Goal: Book appointment/travel/reservation

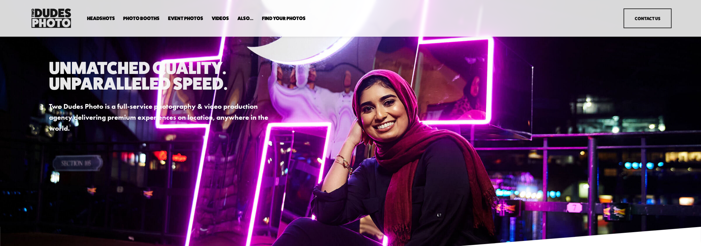
click at [103, 19] on span "Headshots" at bounding box center [101, 18] width 28 height 5
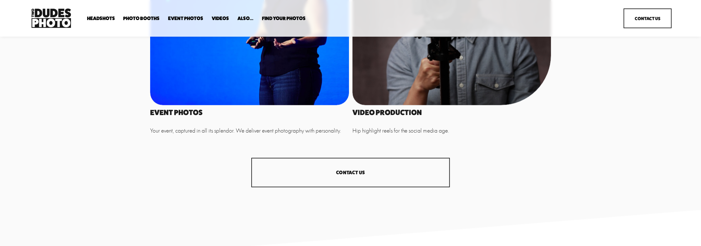
scroll to position [788, 0]
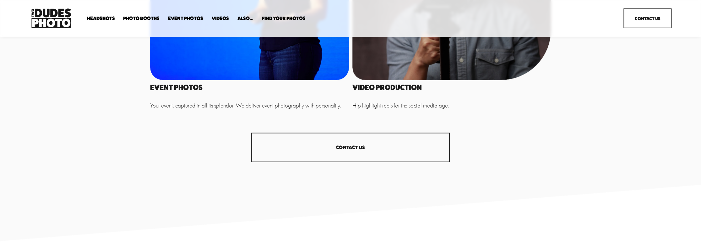
click at [348, 147] on link "CONTACT US" at bounding box center [350, 148] width 199 height 30
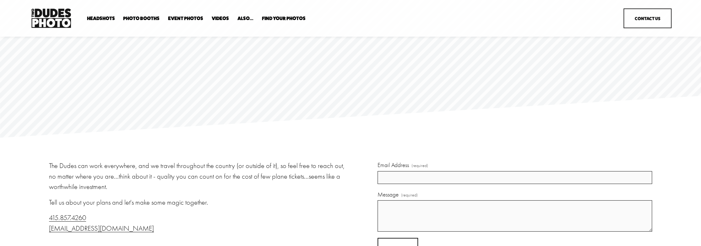
click at [187, 19] on link "Event Photos" at bounding box center [185, 18] width 35 height 6
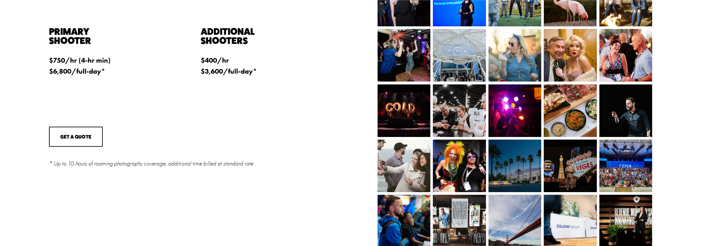
scroll to position [314, 0]
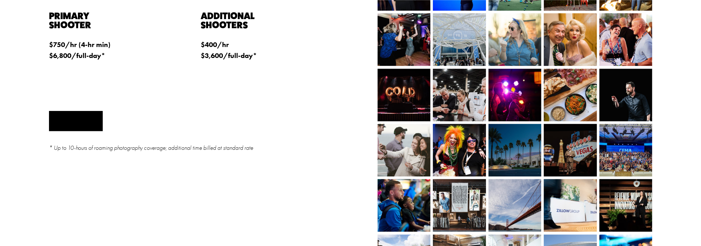
click at [77, 120] on button "Get a Quote" at bounding box center [76, 121] width 54 height 20
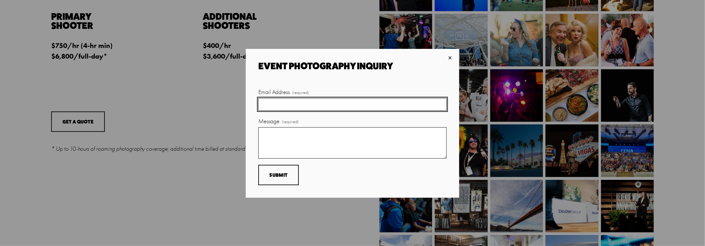
click at [283, 103] on input "Email Address (required)" at bounding box center [352, 104] width 188 height 13
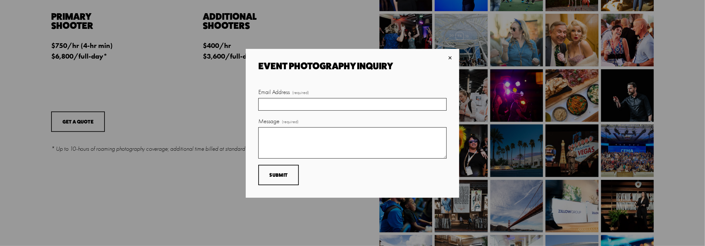
click at [450, 55] on div "×" at bounding box center [450, 58] width 7 height 7
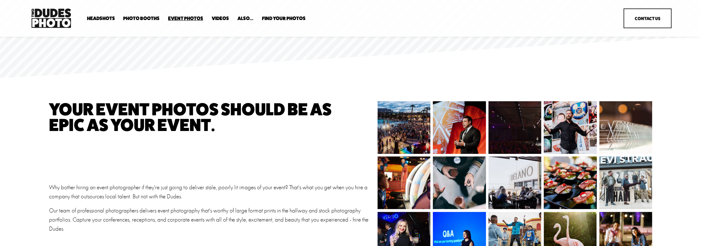
scroll to position [0, 0]
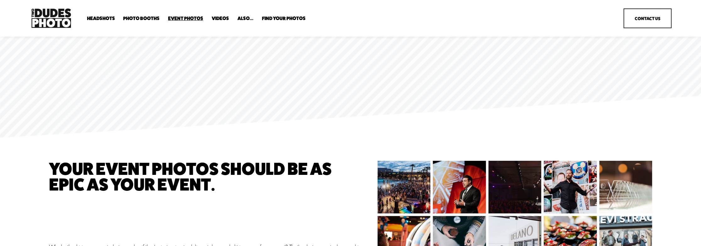
click at [0, 0] on span "Drop-In Headshot Sessions" at bounding box center [0, 0] width 0 height 0
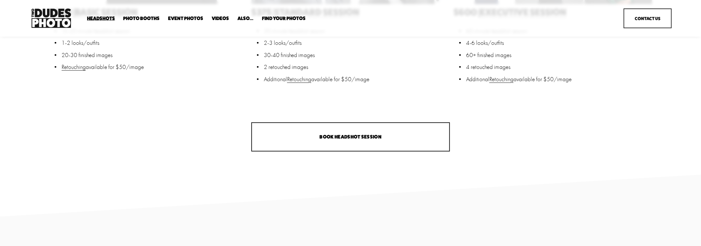
scroll to position [377, 0]
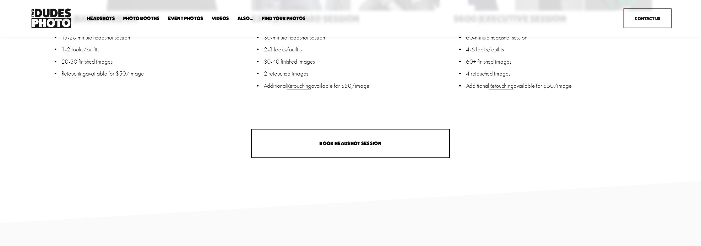
click at [351, 142] on link "Book Headshot Session" at bounding box center [350, 144] width 199 height 30
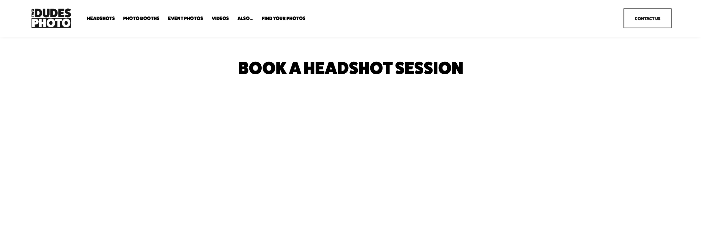
click at [0, 0] on span "Party Booth" at bounding box center [0, 0] width 0 height 0
